Goal: Navigation & Orientation: Find specific page/section

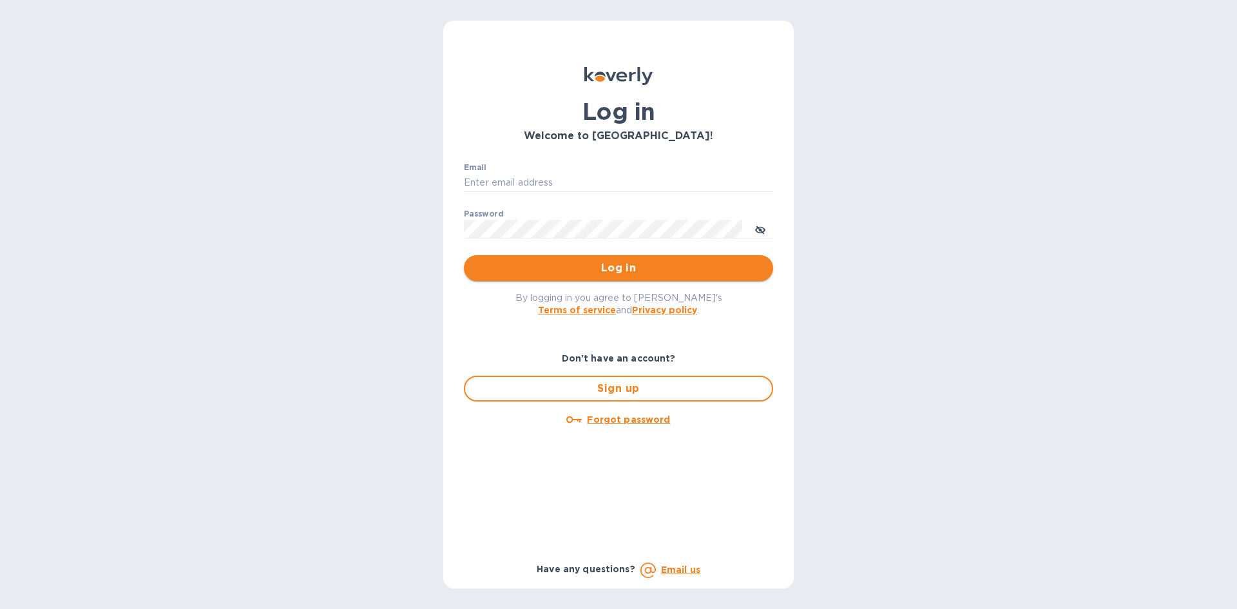
type input "[EMAIL_ADDRESS][DOMAIN_NAME]"
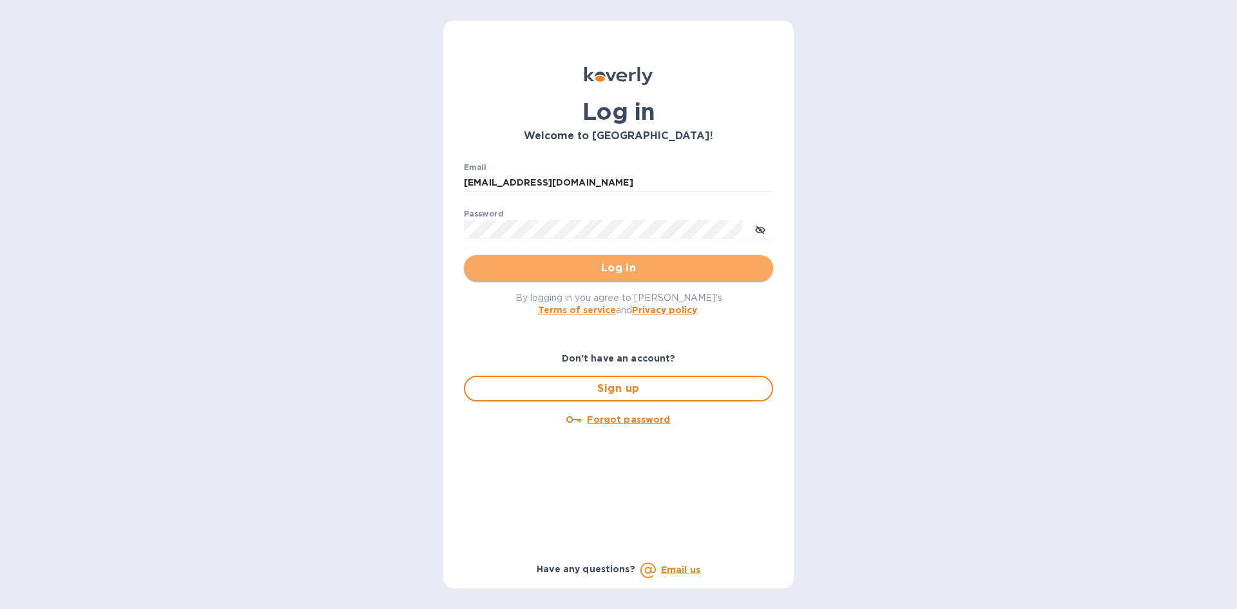
click at [673, 281] on button "Log in" at bounding box center [618, 268] width 309 height 26
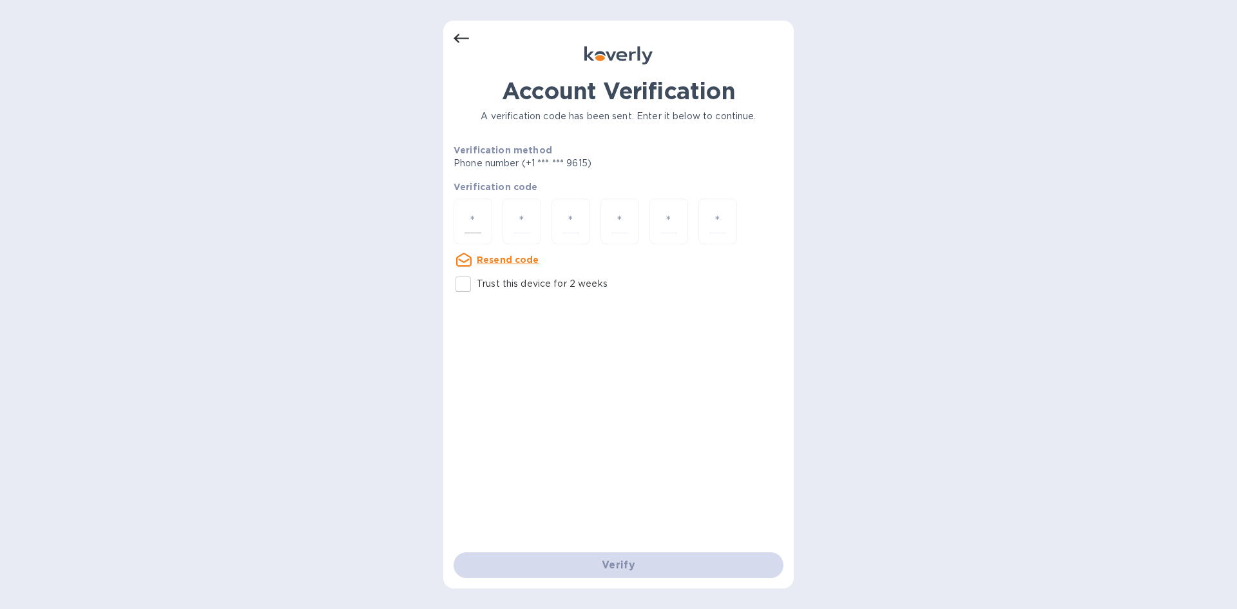
click at [473, 225] on input "number" at bounding box center [472, 221] width 17 height 24
type input "5"
type input "8"
type input "7"
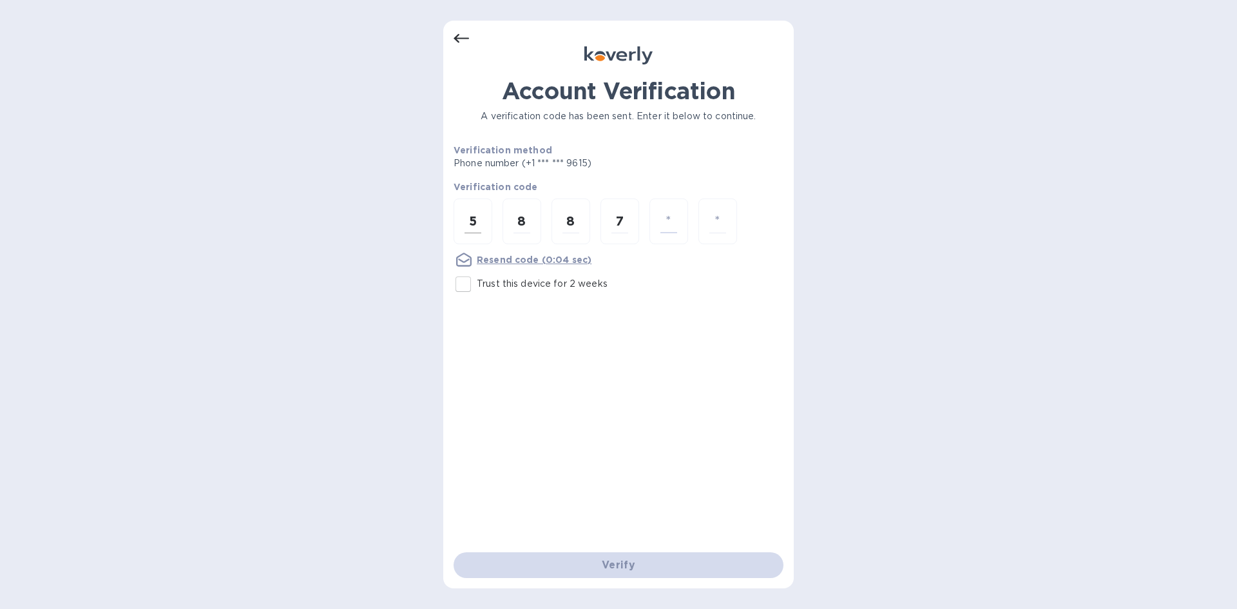
type input "1"
type input "9"
